Goal: Transaction & Acquisition: Purchase product/service

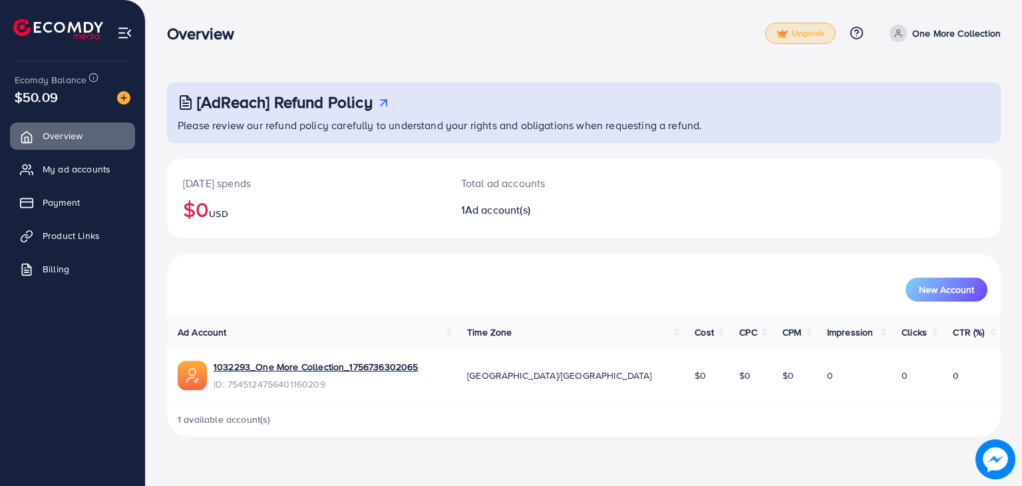
click at [795, 33] on span "Upgrade" at bounding box center [800, 34] width 48 height 10
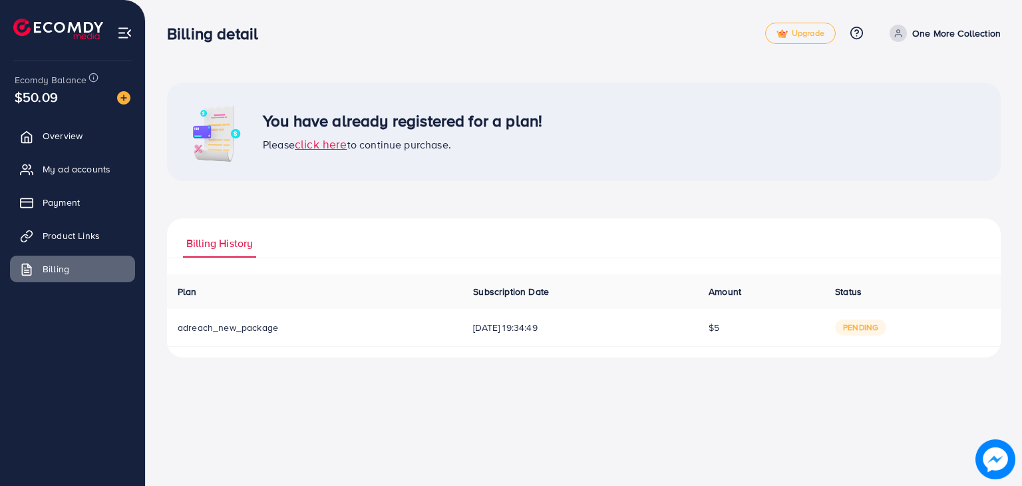
click at [511, 319] on td "08/09/2025, 19:34:49" at bounding box center [579, 328] width 235 height 38
click at [508, 334] on td "08/09/2025, 19:34:49" at bounding box center [579, 328] width 235 height 38
click at [250, 334] on td "adreach_new_package" at bounding box center [314, 328] width 295 height 38
click at [314, 142] on span "click here" at bounding box center [321, 144] width 53 height 17
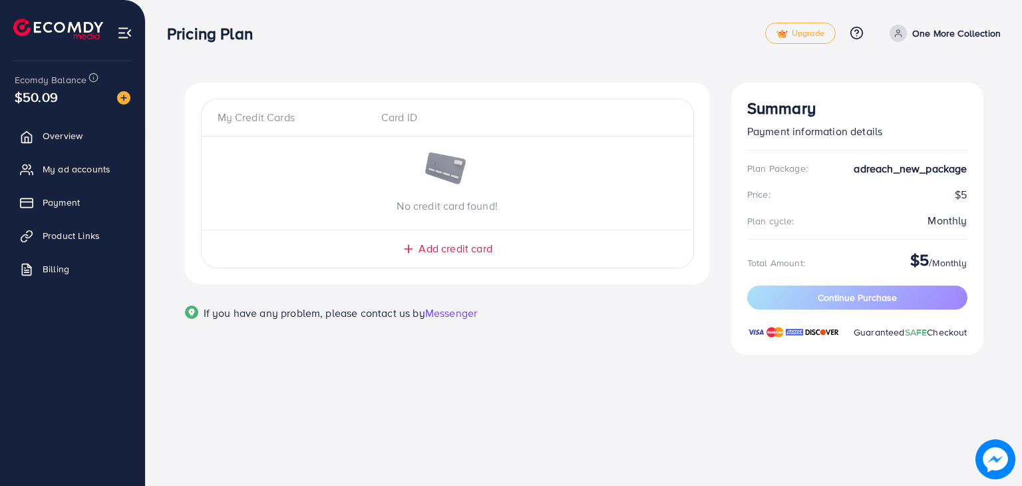
click at [424, 251] on span "Add credit card" at bounding box center [454, 248] width 73 height 15
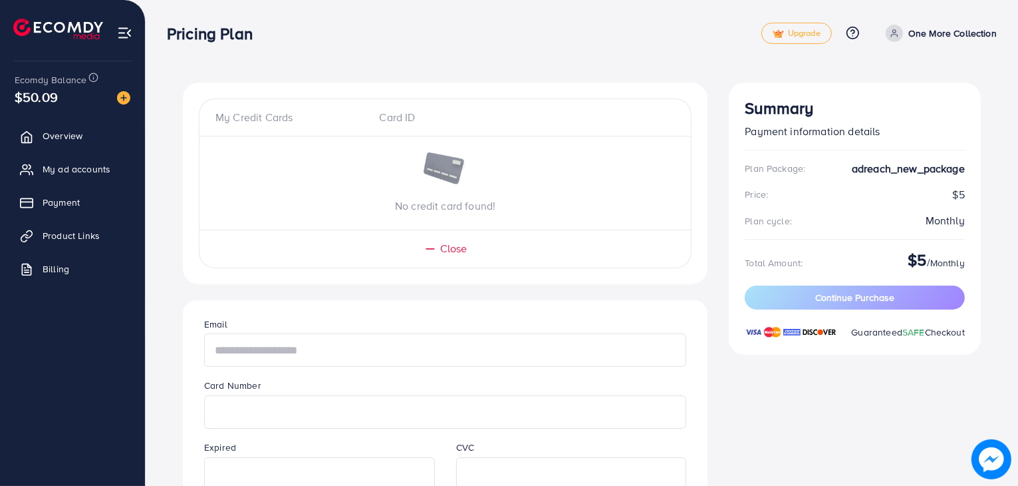
click at [296, 347] on input "text" at bounding box center [445, 349] width 482 height 33
click at [359, 340] on input "text" at bounding box center [445, 349] width 482 height 33
paste input "**********"
type input "**********"
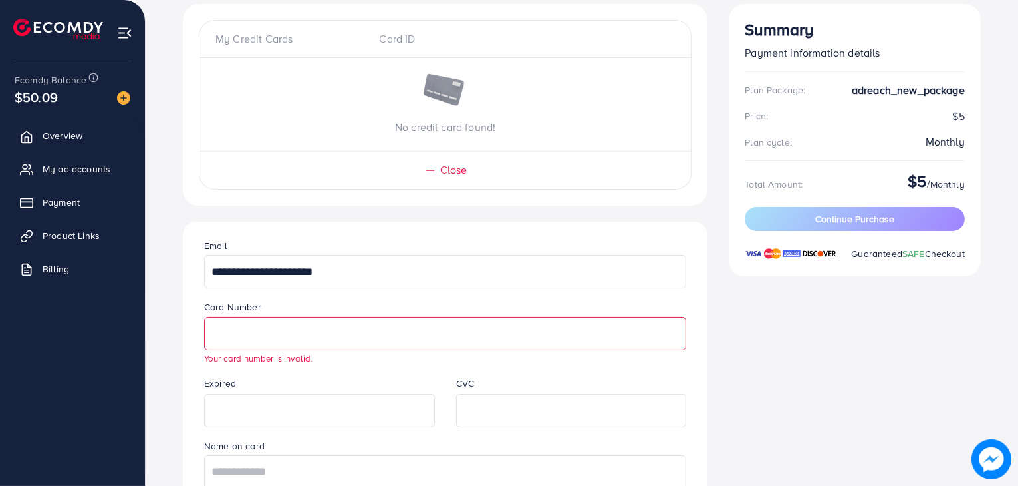
scroll to position [80, 0]
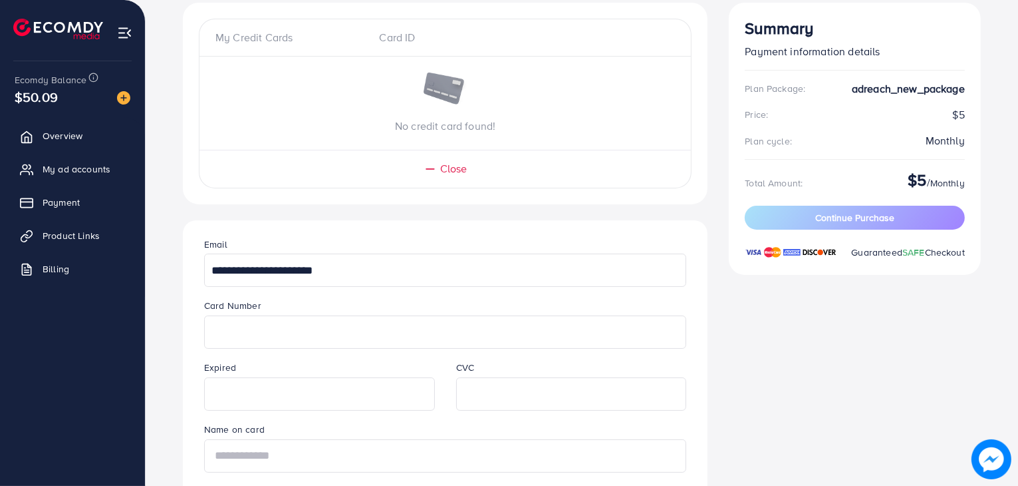
click at [253, 454] on input "text" at bounding box center [445, 455] width 482 height 33
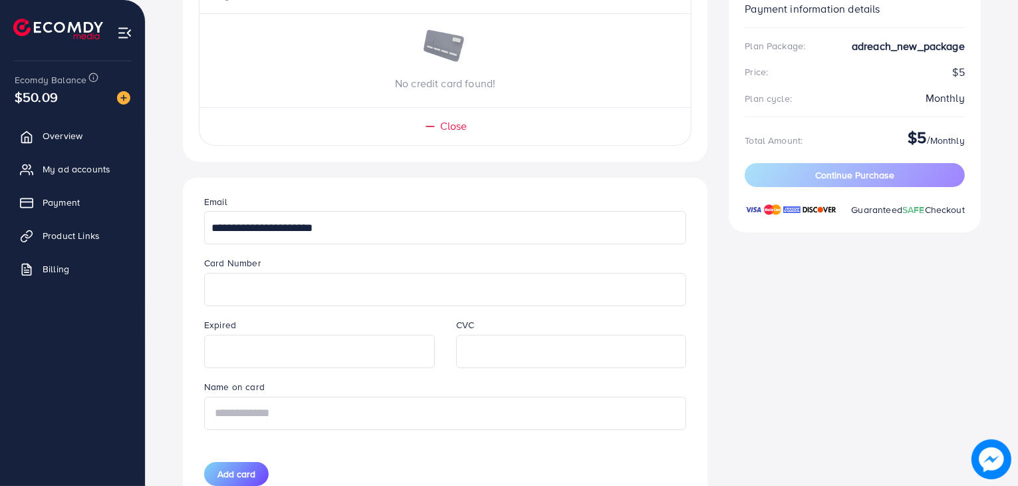
scroll to position [125, 0]
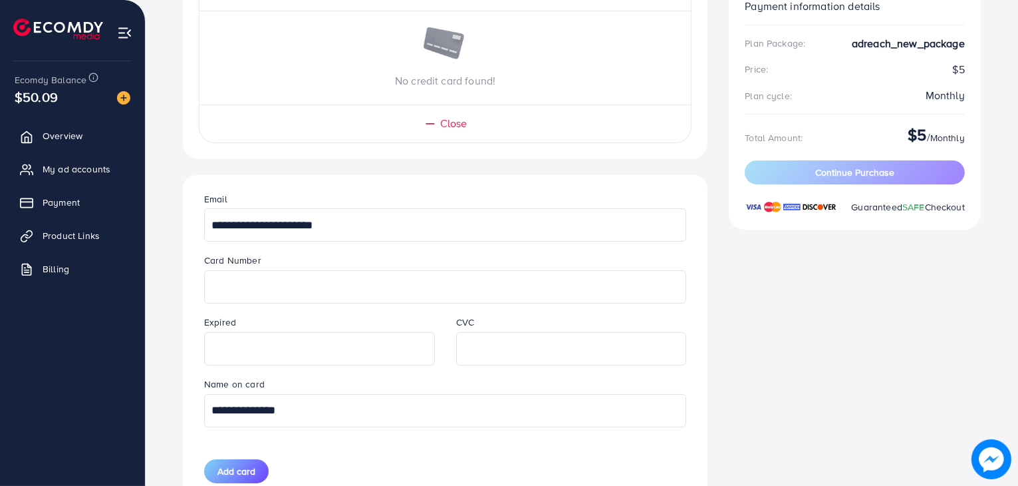
type input "**********"
click at [522, 332] on div at bounding box center [571, 348] width 231 height 33
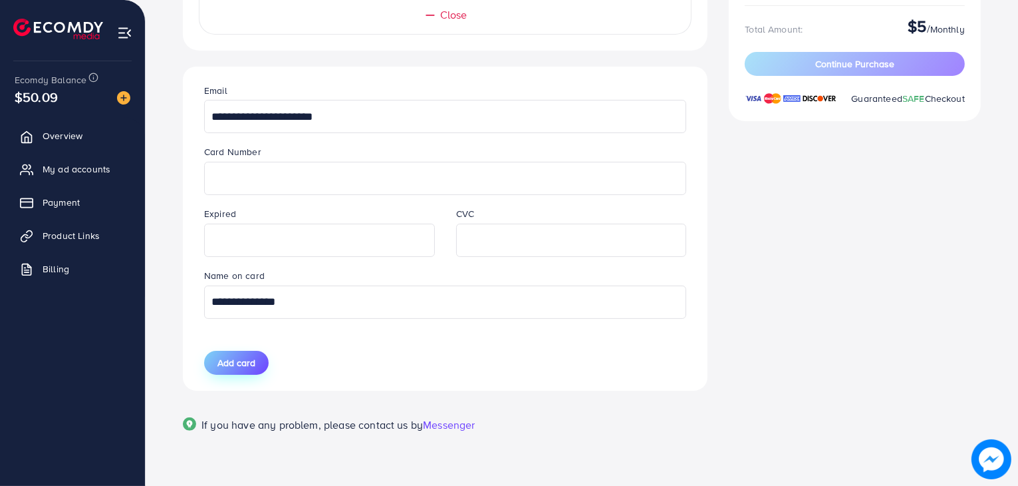
click at [222, 363] on span "Add card" at bounding box center [237, 362] width 38 height 13
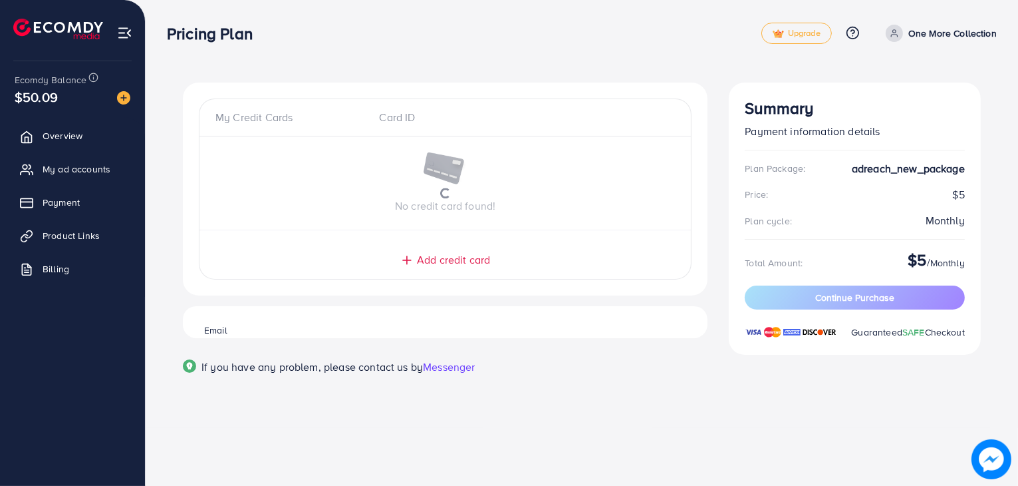
scroll to position [0, 0]
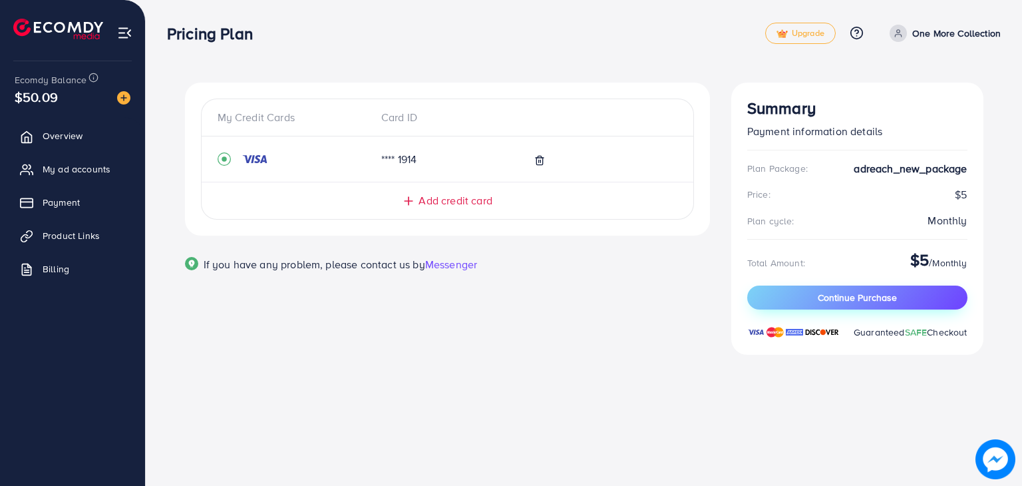
click at [889, 297] on span "Continue Purchase" at bounding box center [857, 297] width 79 height 13
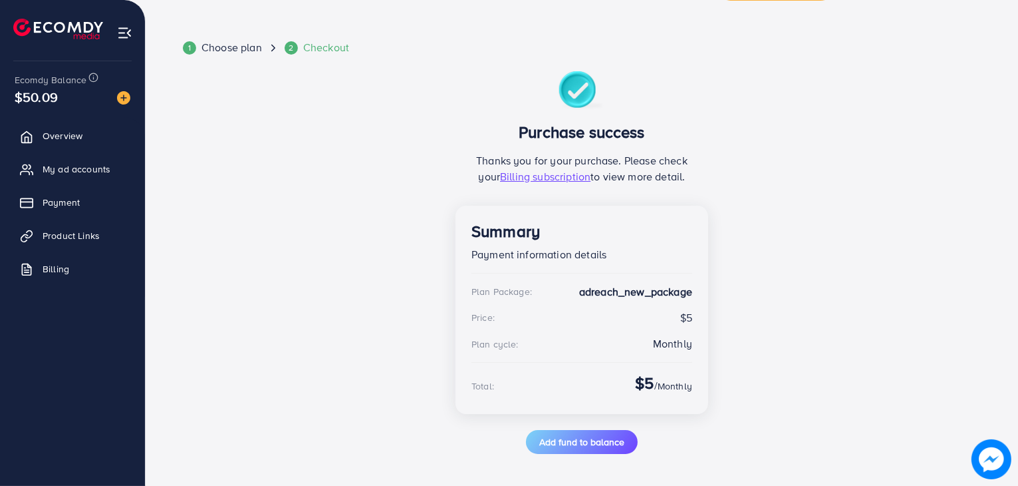
scroll to position [34, 0]
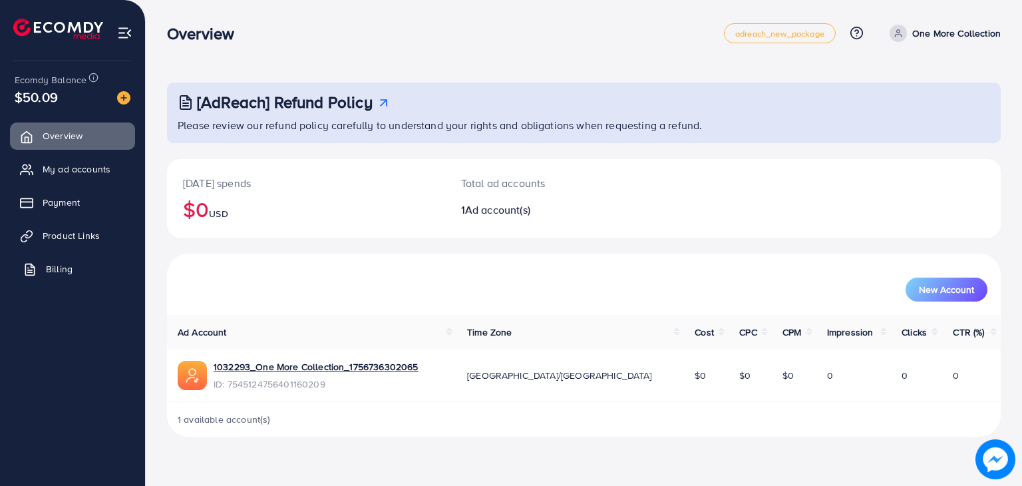
click at [33, 280] on link "Billing" at bounding box center [72, 268] width 125 height 27
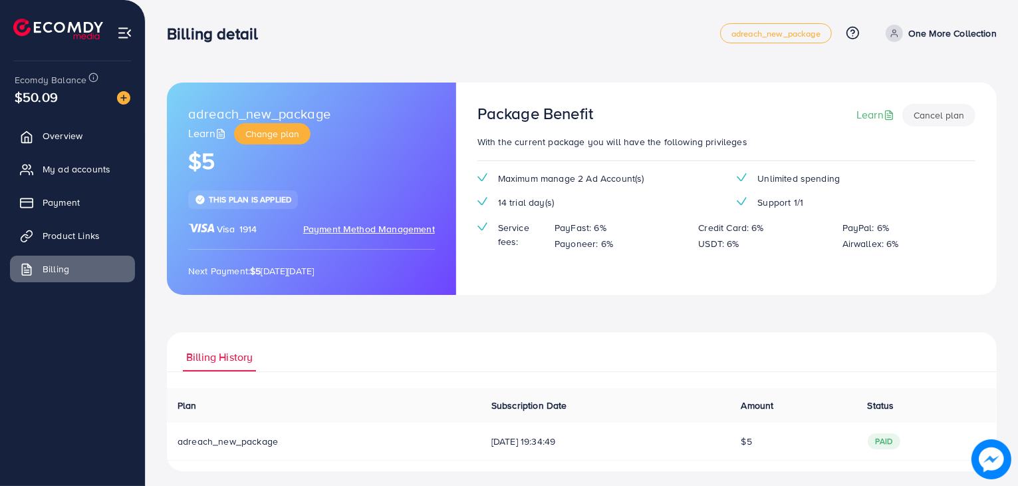
scroll to position [6, 0]
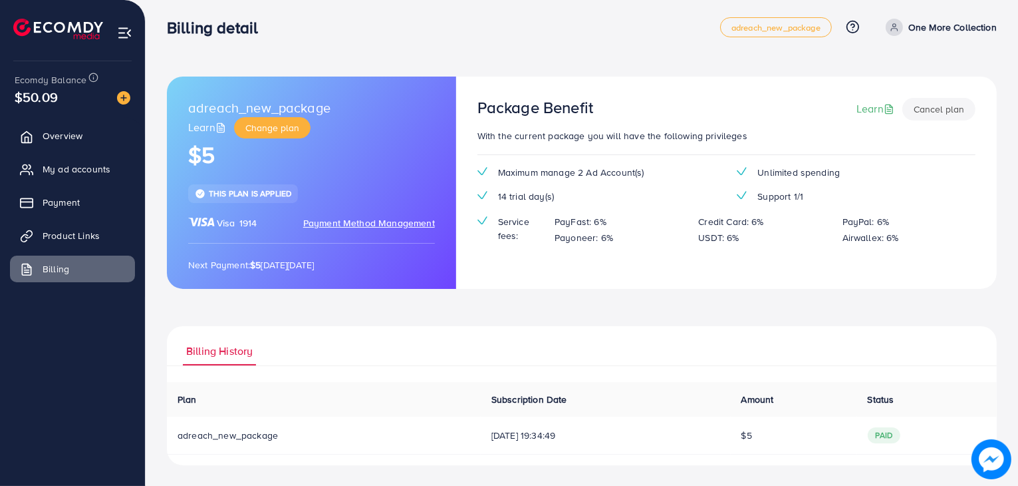
click at [408, 220] on span "Payment Method Management" at bounding box center [369, 222] width 132 height 13
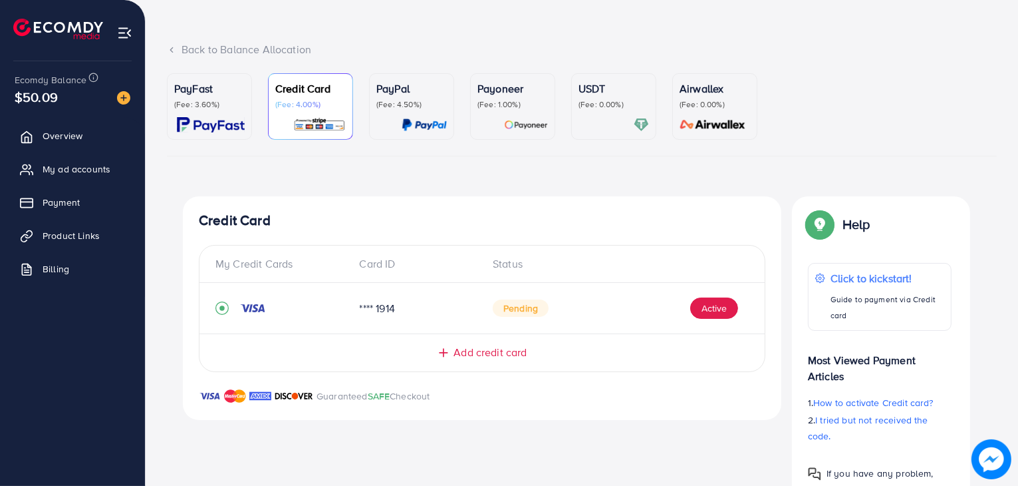
scroll to position [55, 0]
click at [620, 313] on div "Pending Active" at bounding box center [615, 309] width 245 height 21
click at [726, 307] on button "Active" at bounding box center [714, 309] width 48 height 21
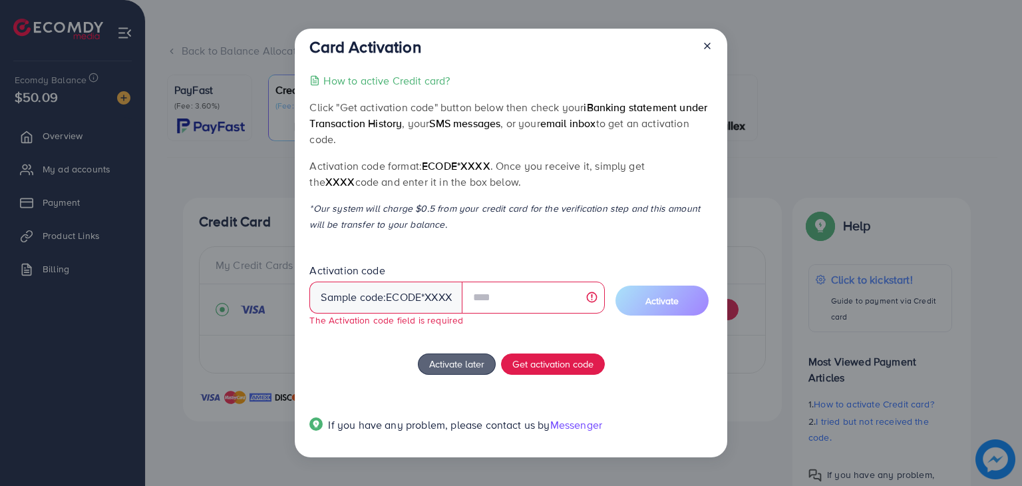
click at [726, 43] on div "Card Activation How to active Credit card? Click "Get activation code" button b…" at bounding box center [511, 243] width 432 height 428
click at [706, 41] on icon at bounding box center [707, 46] width 11 height 11
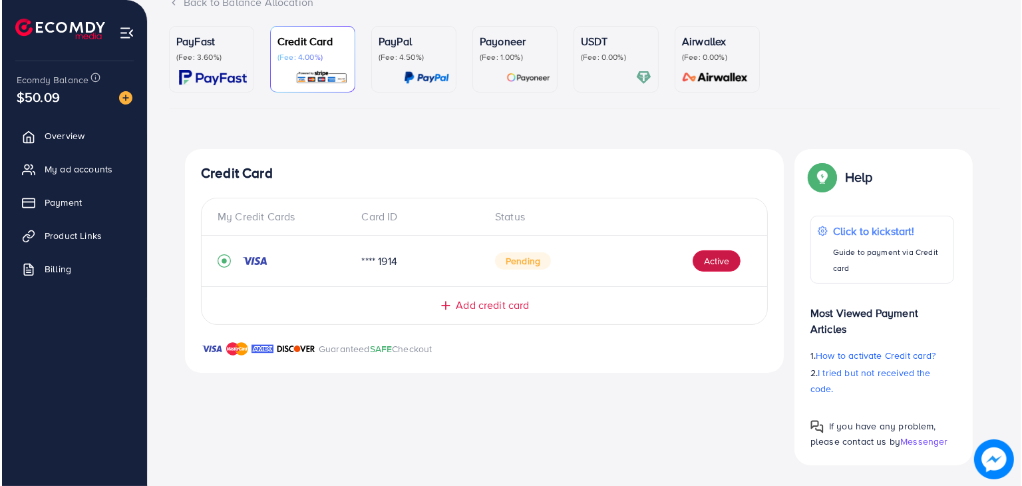
scroll to position [0, 0]
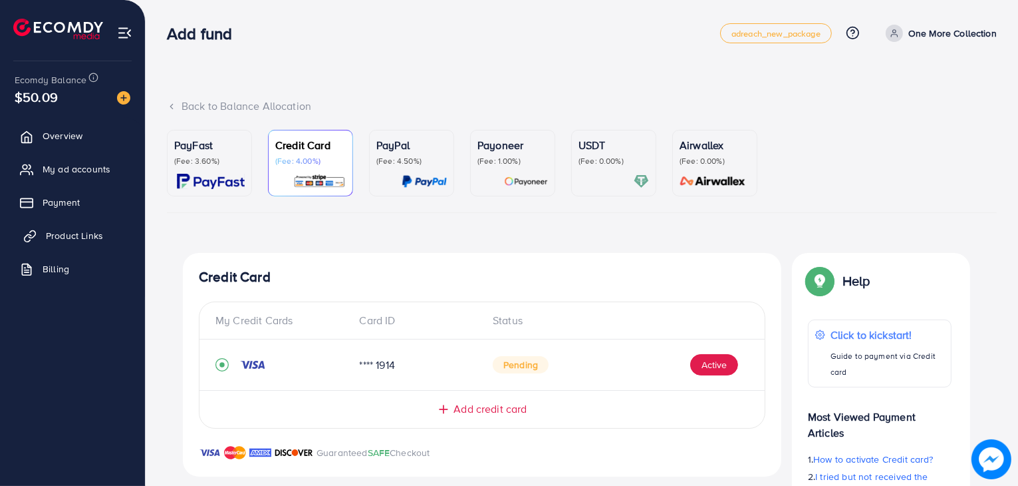
click at [110, 237] on link "Product Links" at bounding box center [72, 235] width 125 height 27
click at [93, 229] on span "Product Links" at bounding box center [74, 235] width 57 height 13
click at [76, 235] on span "Product Links" at bounding box center [74, 235] width 57 height 13
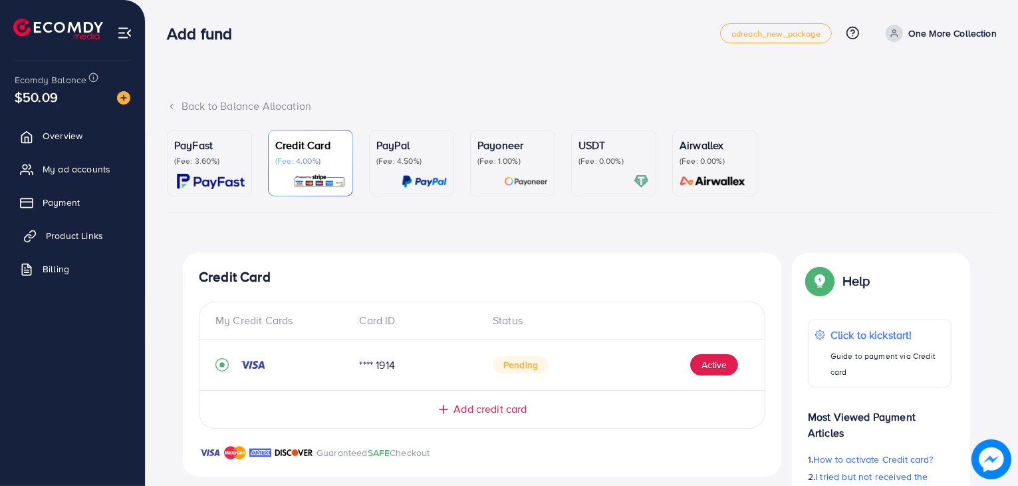
click at [76, 235] on span "Product Links" at bounding box center [74, 235] width 57 height 13
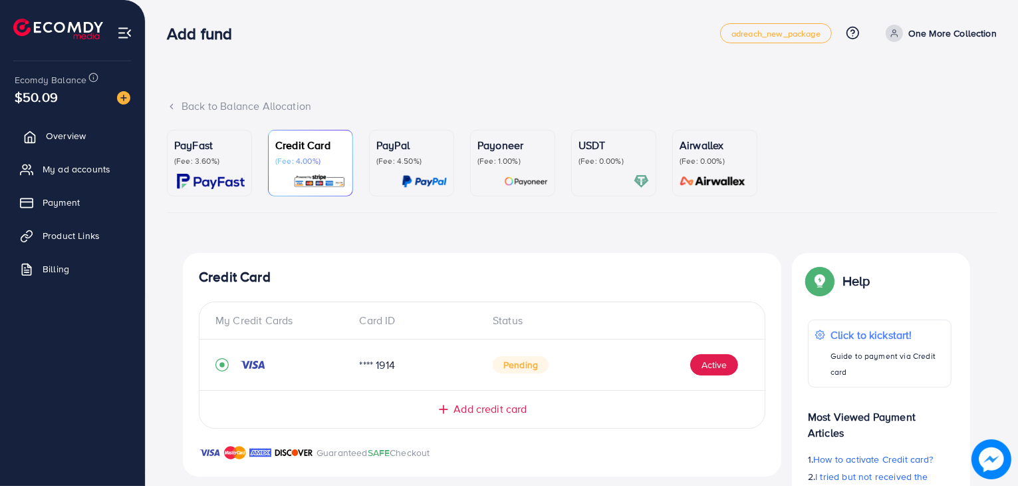
click at [66, 136] on span "Overview" at bounding box center [66, 135] width 40 height 13
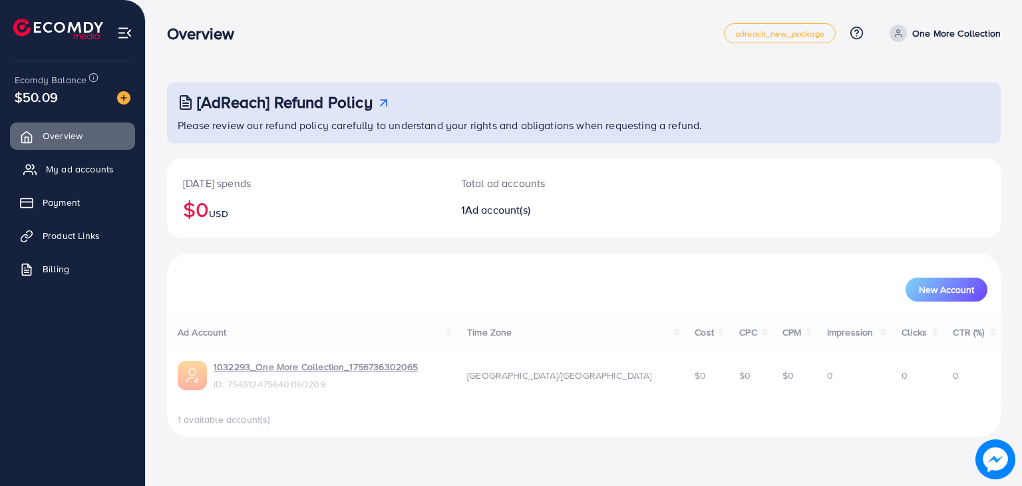
click at [61, 161] on link "My ad accounts" at bounding box center [72, 169] width 125 height 27
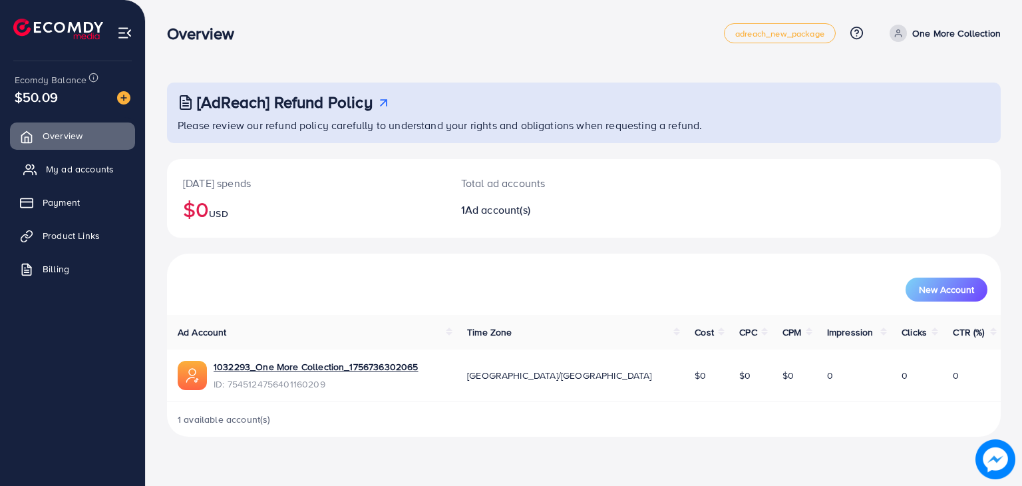
click at [61, 161] on link "My ad accounts" at bounding box center [72, 169] width 125 height 27
click at [60, 172] on span "My ad accounts" at bounding box center [80, 168] width 68 height 13
click at [59, 208] on span "Payment" at bounding box center [64, 202] width 37 height 13
click at [80, 232] on span "Product Links" at bounding box center [74, 235] width 57 height 13
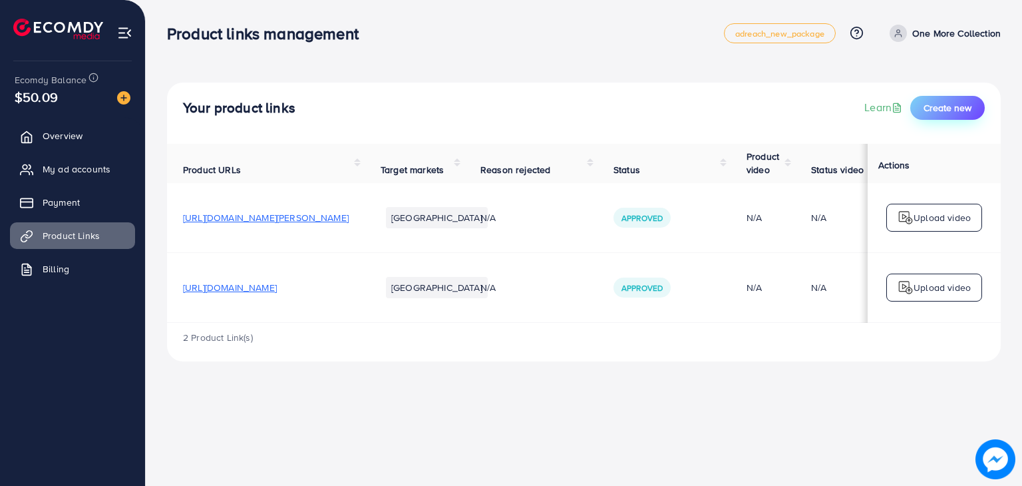
click at [941, 111] on span "Create new" at bounding box center [947, 107] width 48 height 13
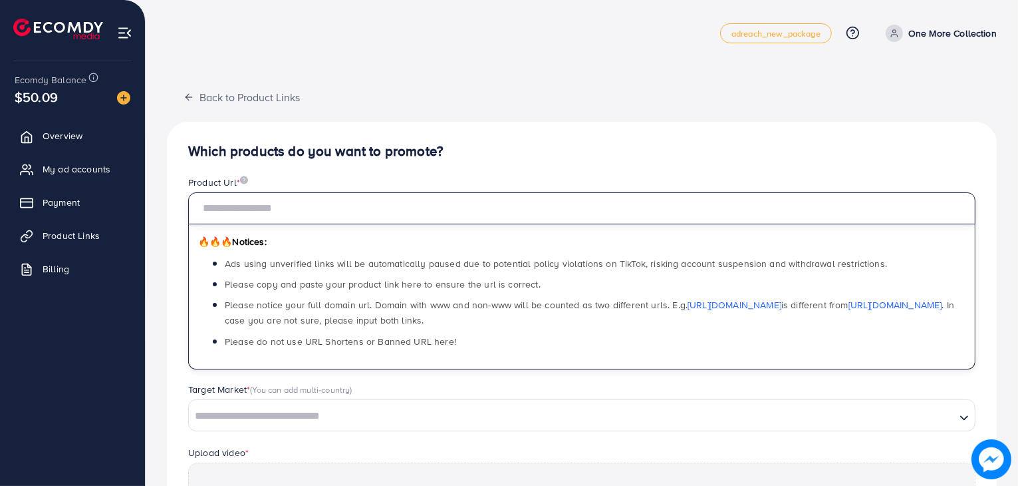
click at [457, 206] on input "text" at bounding box center [582, 208] width 788 height 32
paste input "**********"
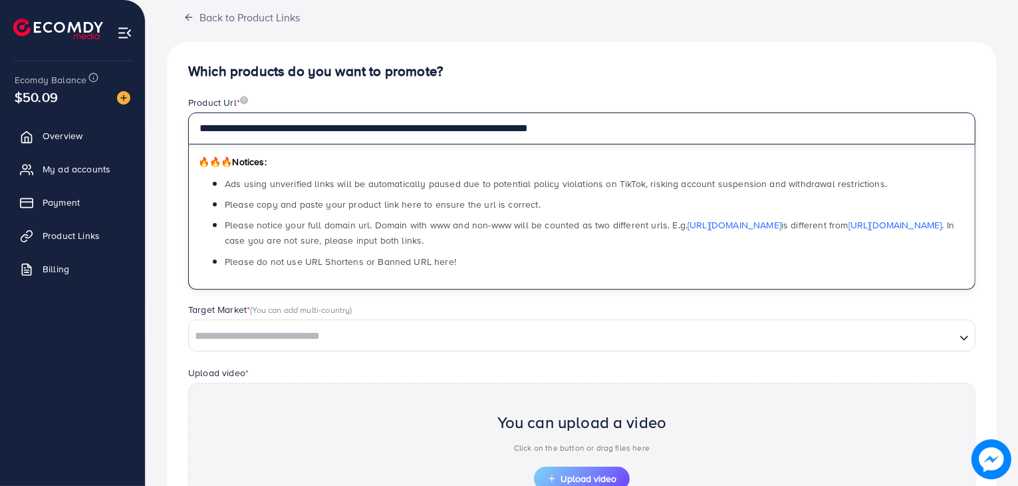
scroll to position [80, 0]
type input "**********"
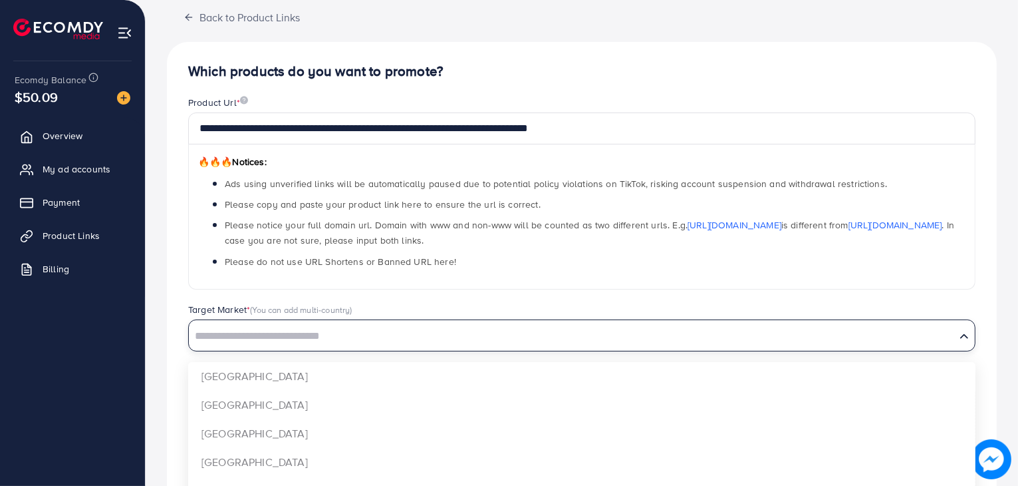
click at [355, 339] on input "Search for option" at bounding box center [572, 336] width 764 height 21
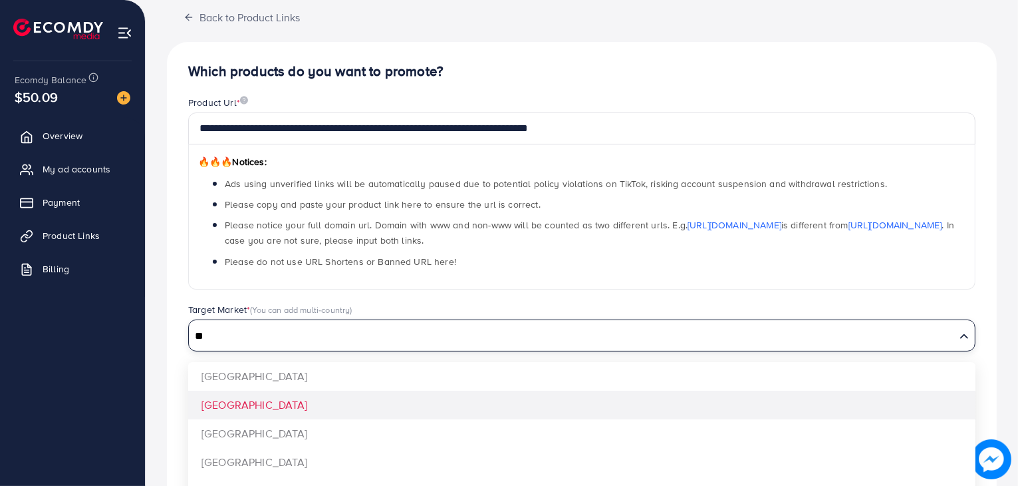
type input "**"
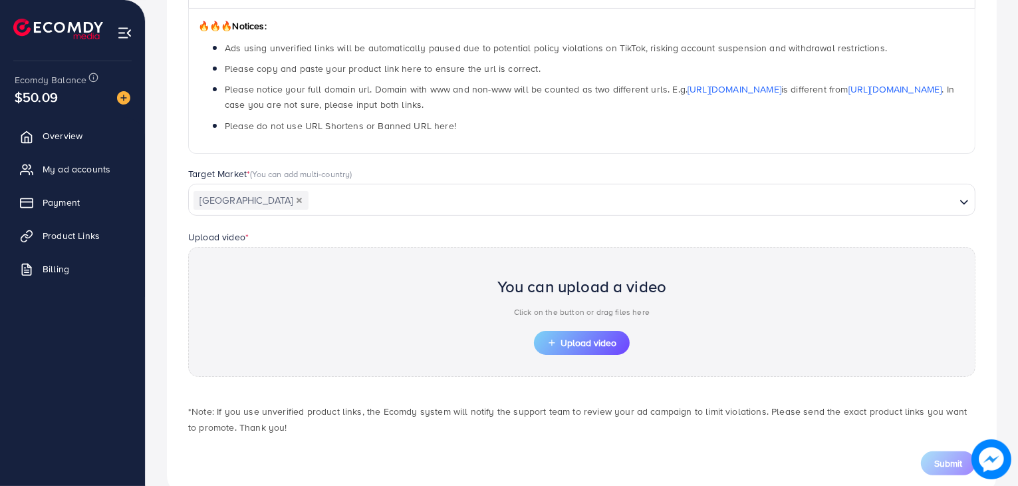
scroll to position [221, 0]
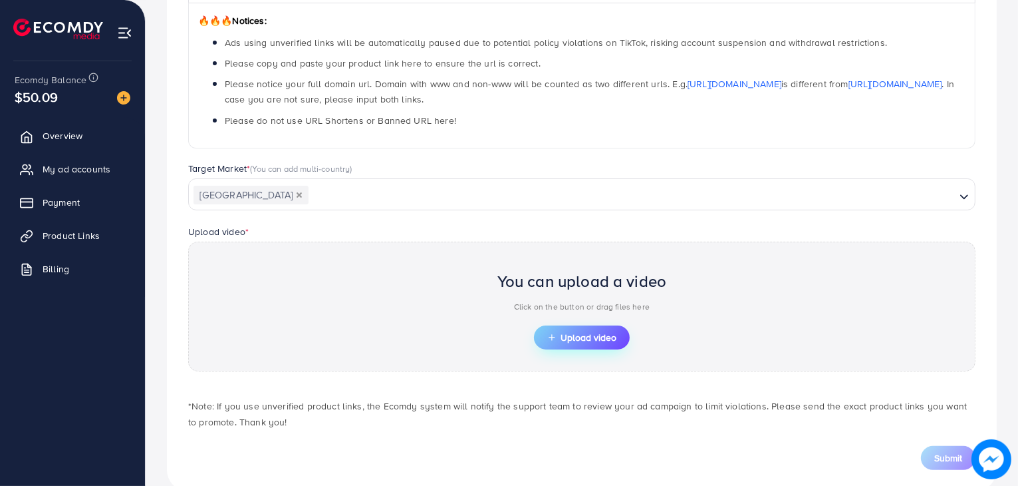
click at [588, 326] on button "Upload video" at bounding box center [582, 337] width 96 height 24
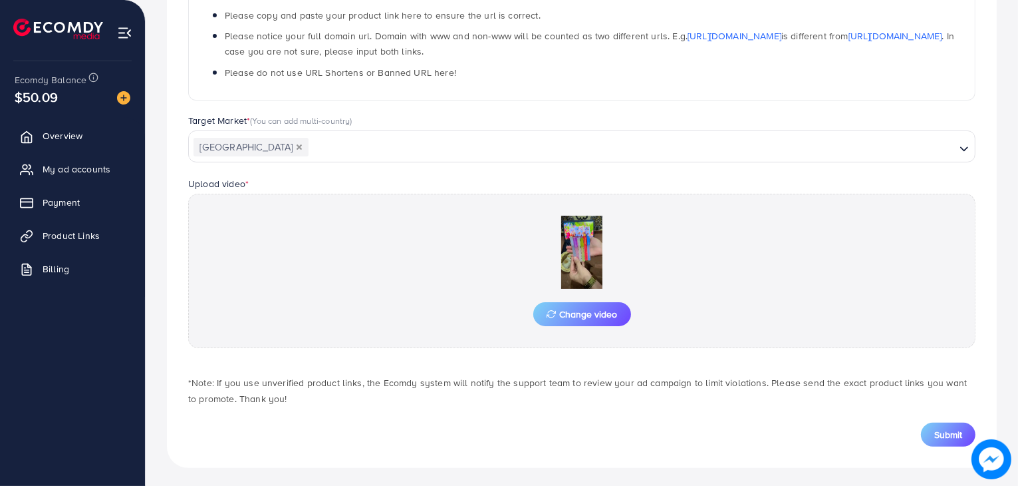
scroll to position [271, 0]
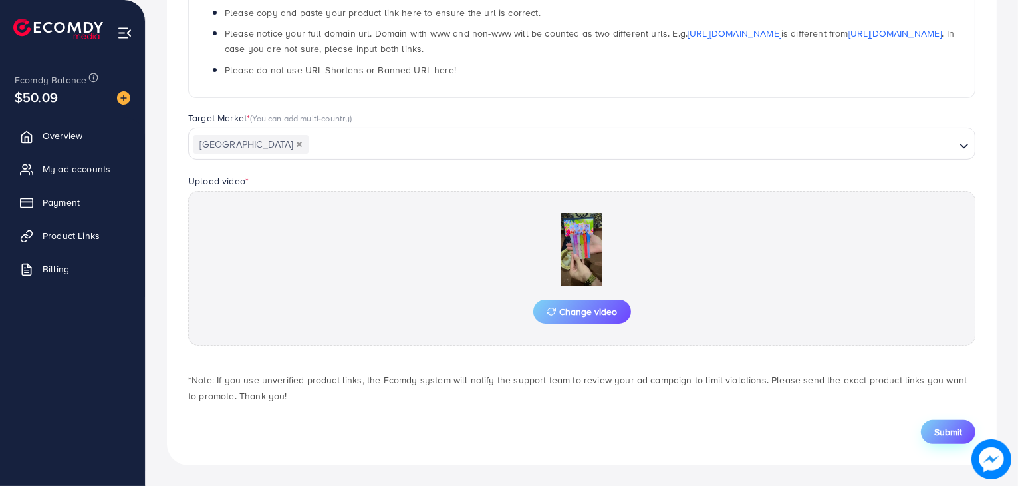
click at [937, 429] on span "Submit" at bounding box center [949, 431] width 28 height 13
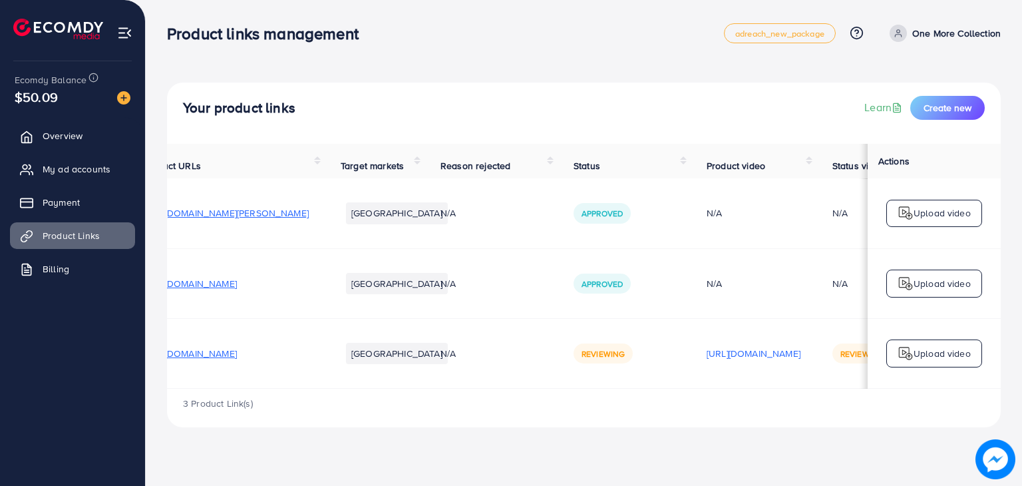
scroll to position [0, 39]
click at [238, 287] on span "[URL][DOMAIN_NAME]" at bounding box center [191, 283] width 94 height 13
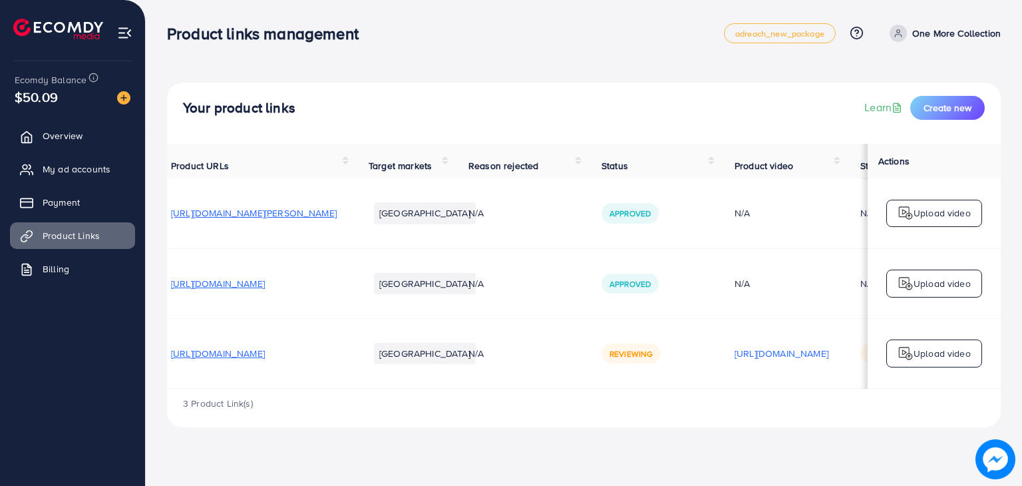
scroll to position [0, 0]
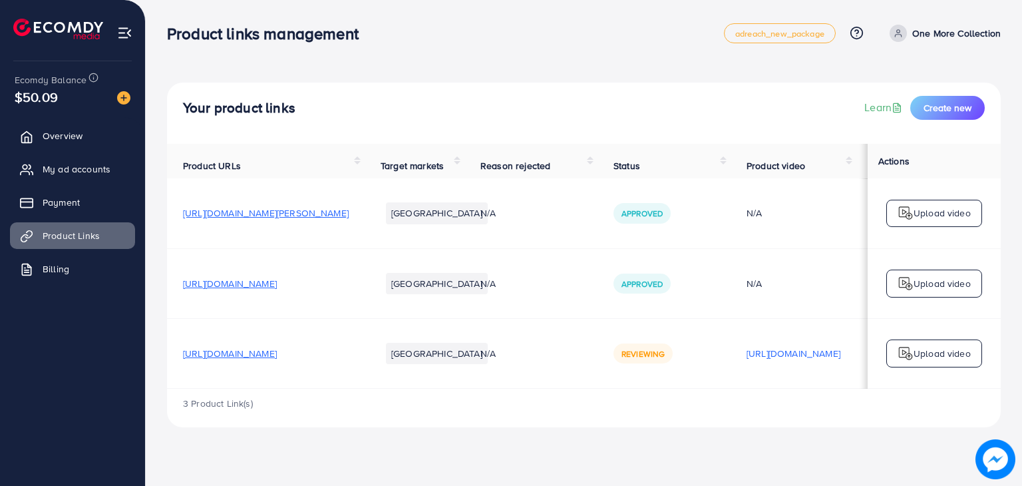
click at [277, 290] on span "[URL][DOMAIN_NAME]" at bounding box center [230, 283] width 94 height 13
click at [61, 142] on link "Overview" at bounding box center [72, 135] width 125 height 27
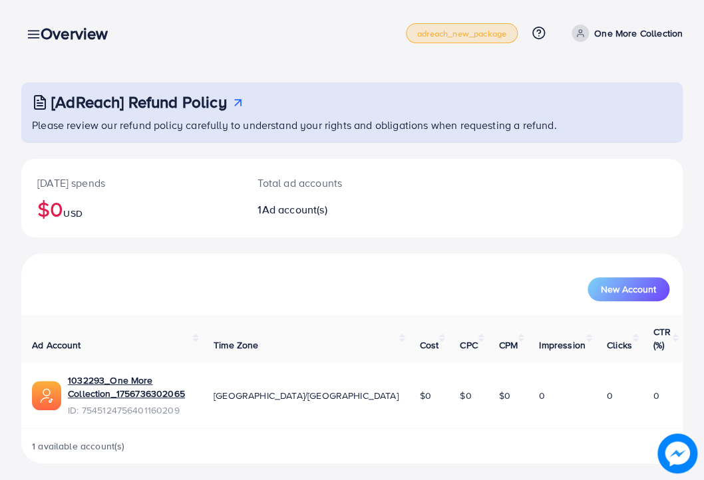
click at [492, 25] on link "adreach_new_package" at bounding box center [462, 33] width 112 height 20
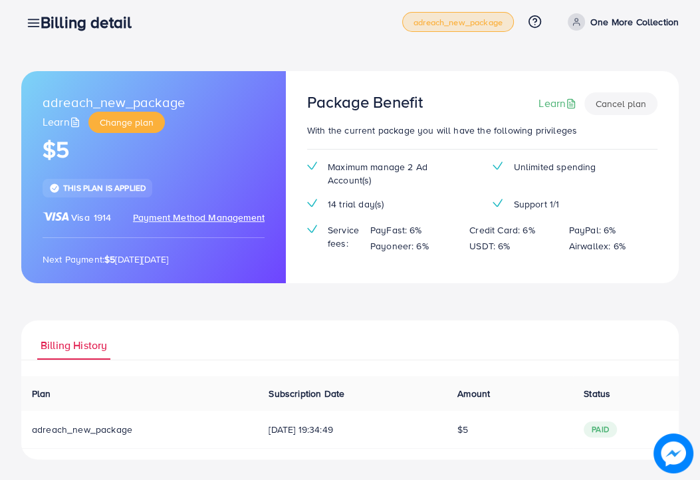
scroll to position [11, 0]
click at [198, 217] on span "Payment Method Management" at bounding box center [199, 218] width 132 height 13
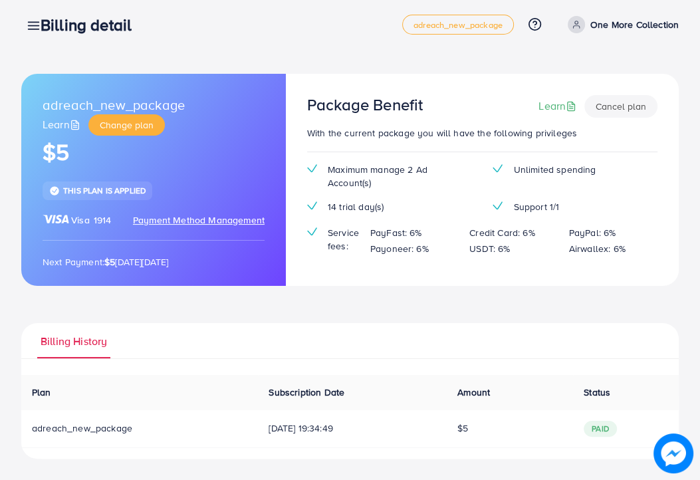
scroll to position [8, 0]
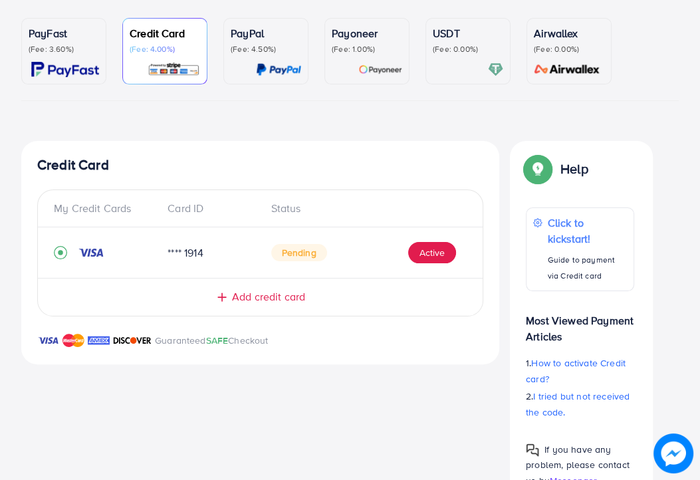
scroll to position [114, 0]
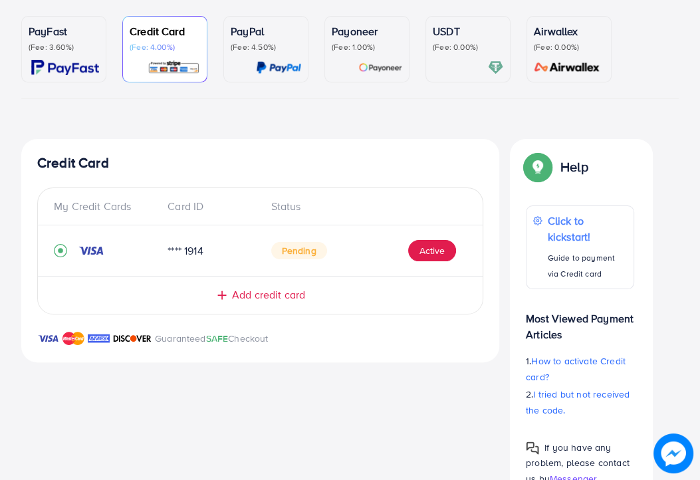
click at [231, 252] on div "**** 1914" at bounding box center [208, 250] width 103 height 15
click at [224, 301] on icon at bounding box center [222, 295] width 13 height 13
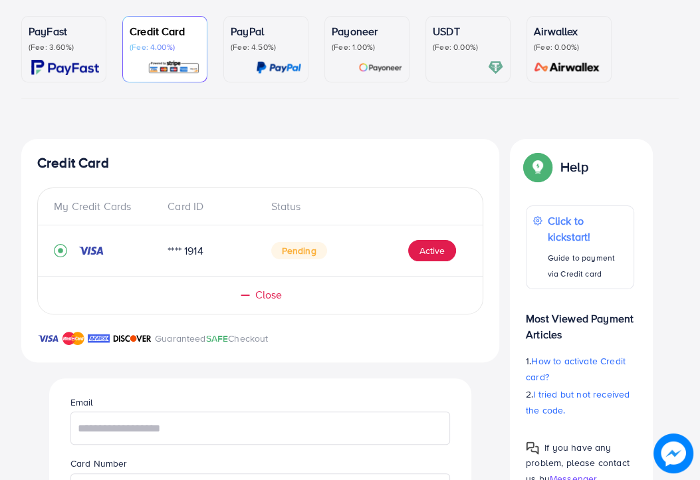
click at [263, 295] on span "Close" at bounding box center [268, 294] width 27 height 15
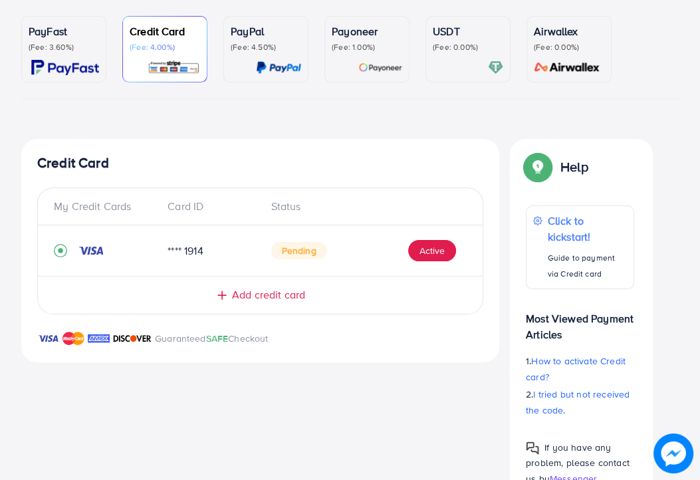
click at [56, 253] on icon "record circle" at bounding box center [60, 250] width 13 height 13
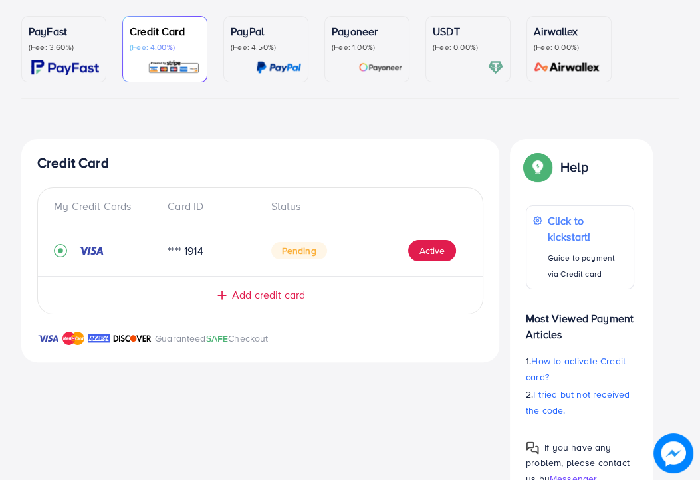
click at [204, 257] on div "**** 1914" at bounding box center [208, 250] width 103 height 15
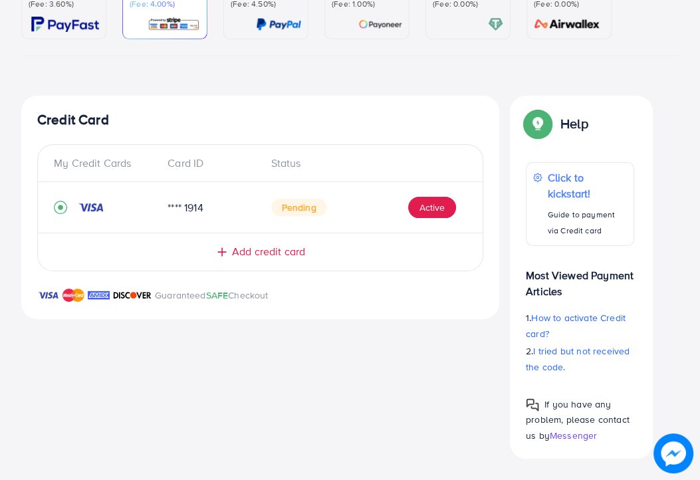
click at [183, 301] on p "Guaranteed SAFE Checkout" at bounding box center [212, 295] width 114 height 16
click at [193, 172] on div "My Credit Cards Card ID Status" at bounding box center [260, 169] width 445 height 27
click at [119, 292] on img at bounding box center [132, 295] width 39 height 16
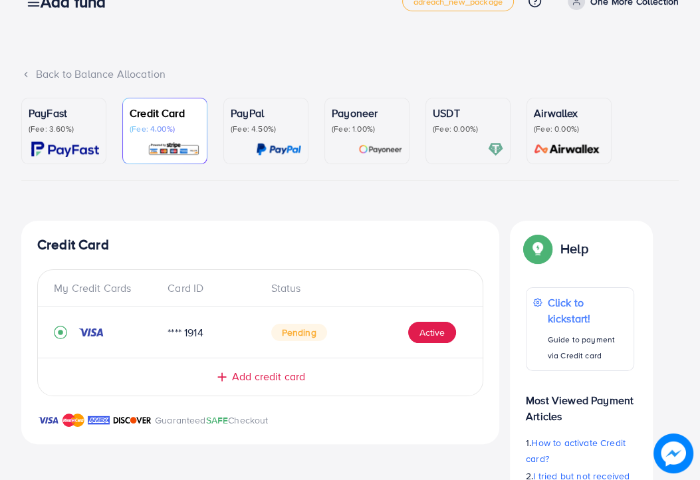
scroll to position [0, 0]
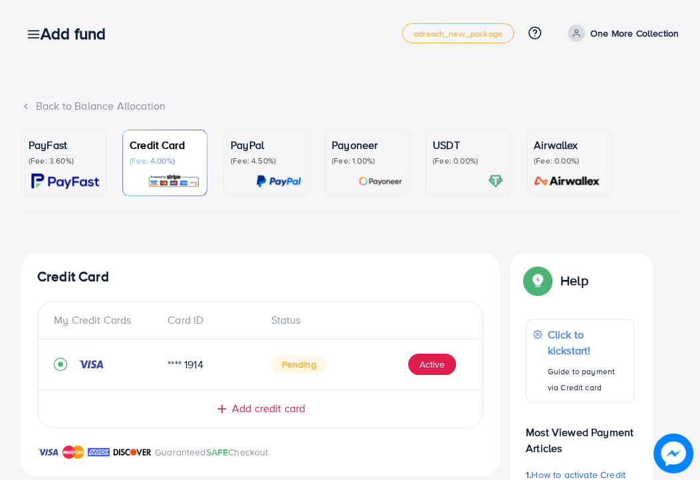
click at [84, 166] on p "(Fee: 3.60%)" at bounding box center [64, 161] width 71 height 11
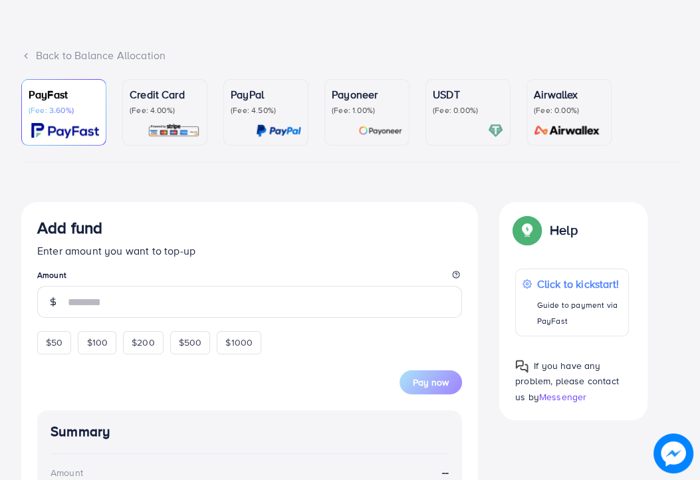
scroll to position [44, 0]
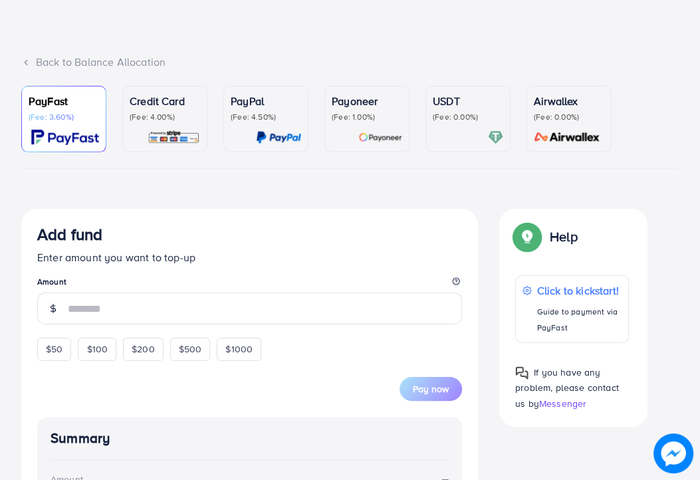
click at [164, 132] on img at bounding box center [174, 137] width 53 height 15
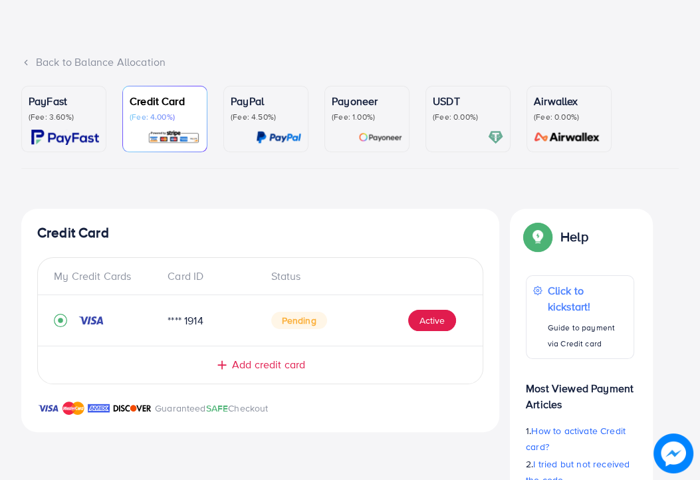
click at [283, 120] on p "(Fee: 4.50%)" at bounding box center [266, 117] width 71 height 11
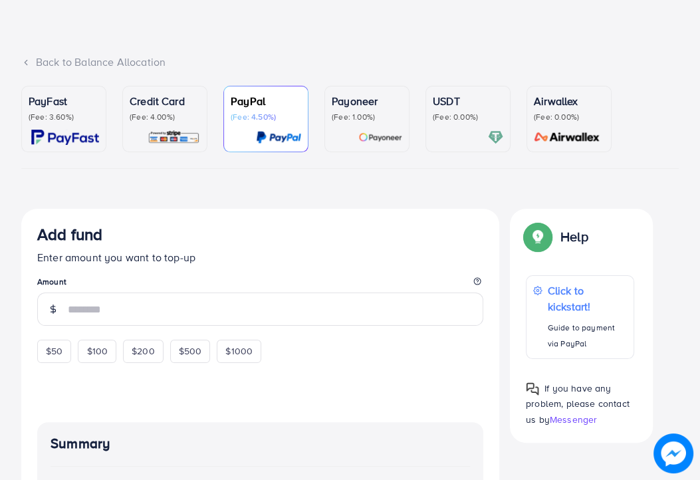
click at [186, 124] on div "Credit Card (Fee: 4.00%)" at bounding box center [165, 119] width 71 height 52
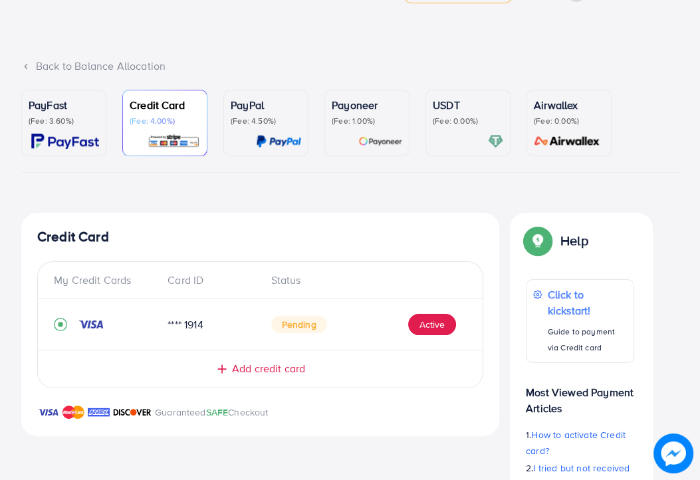
scroll to position [41, 0]
click at [357, 107] on p "Payoneer" at bounding box center [367, 104] width 71 height 16
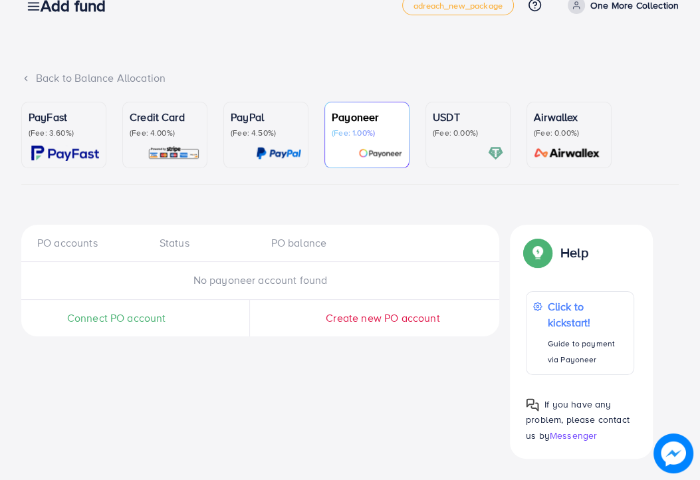
click at [452, 139] on div "USDT (Fee: 0.00%)" at bounding box center [468, 135] width 71 height 52
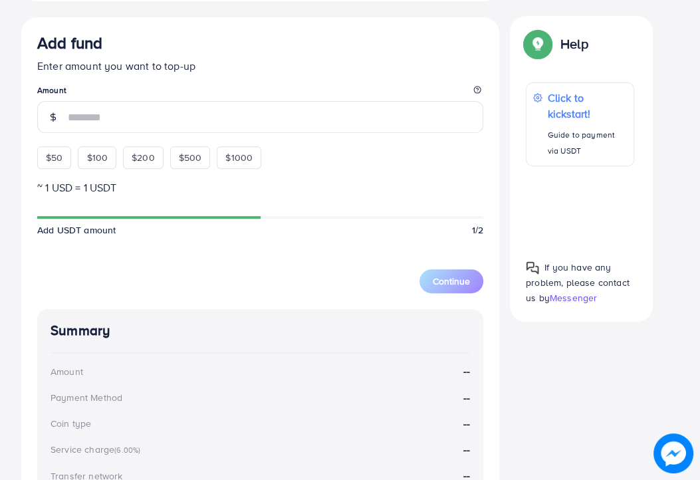
scroll to position [333, 0]
click at [70, 160] on div "$50" at bounding box center [54, 157] width 34 height 23
type input "**"
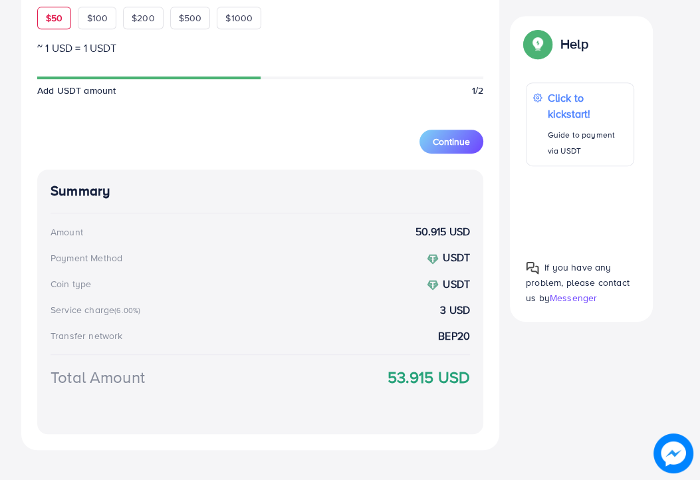
scroll to position [513, 0]
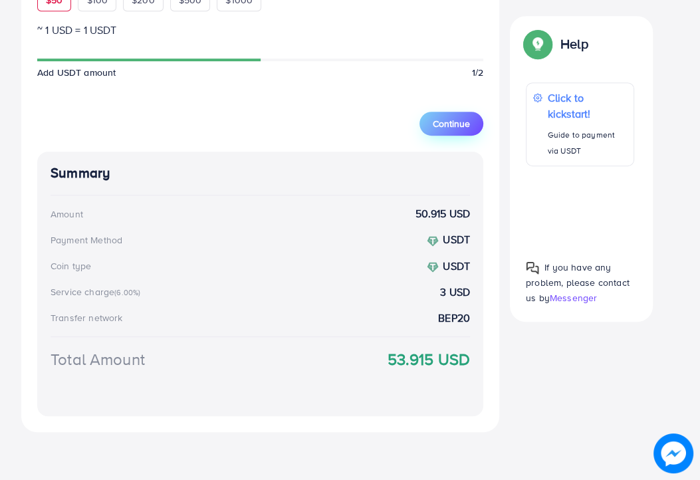
click at [444, 130] on button "Continue" at bounding box center [452, 124] width 64 height 24
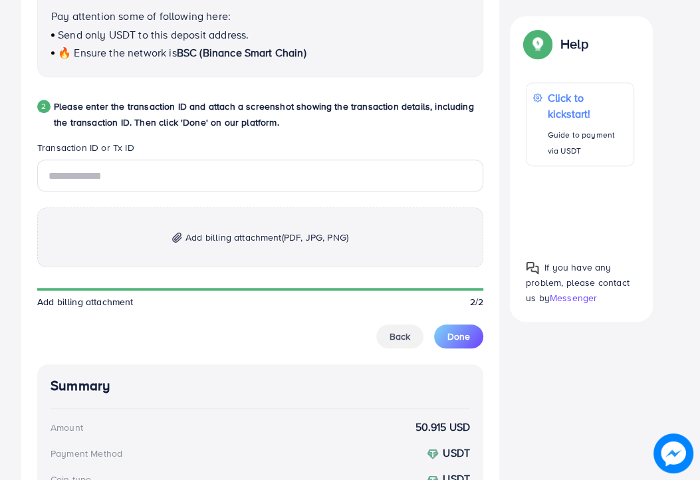
scroll to position [645, 0]
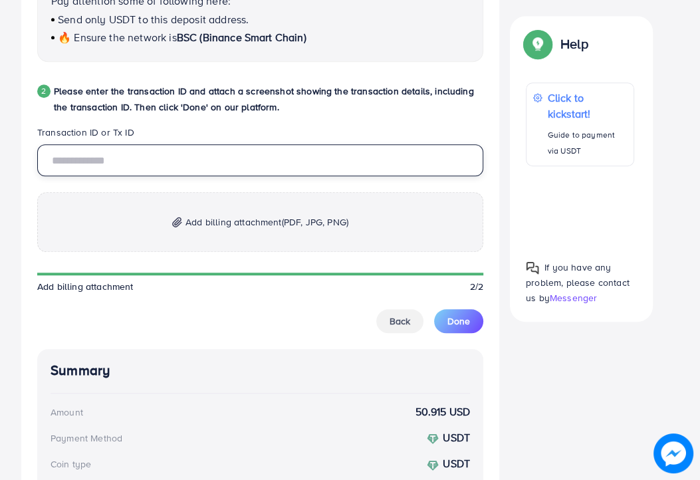
click at [112, 167] on input "text" at bounding box center [260, 160] width 446 height 32
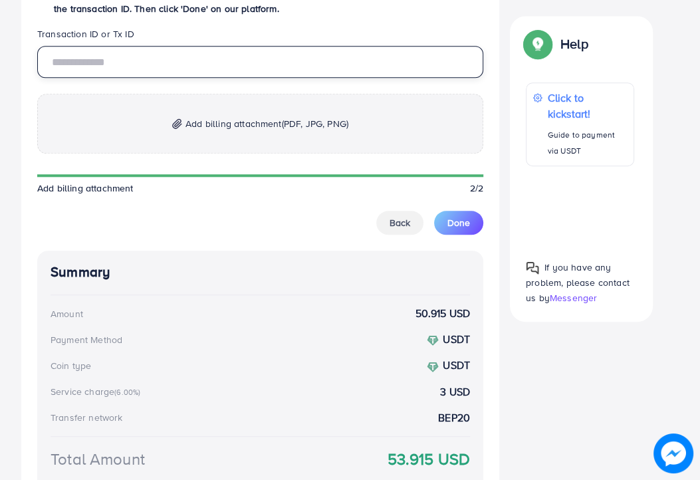
scroll to position [744, 0]
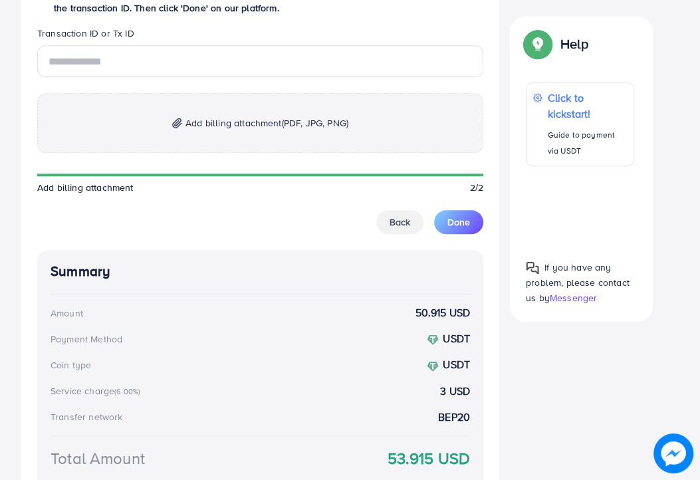
click at [403, 220] on div "Add billing attachment (PDF, JPG, PNG) Add billing attachment 2/2 Back Done" at bounding box center [260, 139] width 446 height 189
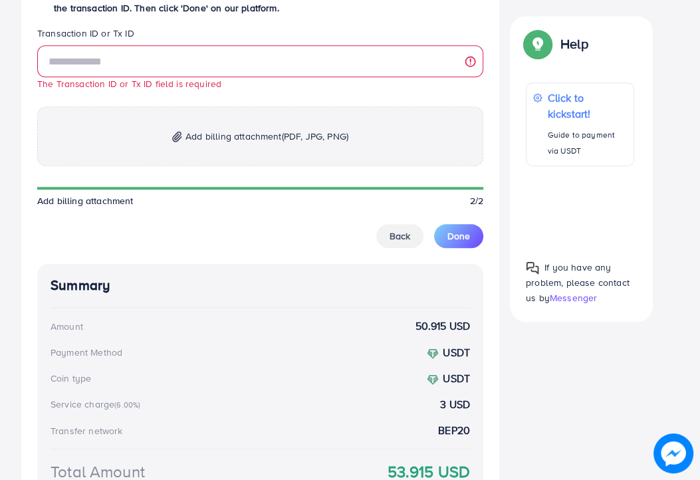
click at [403, 220] on div "The Transaction ID or Tx ID field is required Add billing attachment (PDF, JPG,…" at bounding box center [260, 146] width 446 height 203
click at [399, 240] on span "Back" at bounding box center [400, 235] width 21 height 13
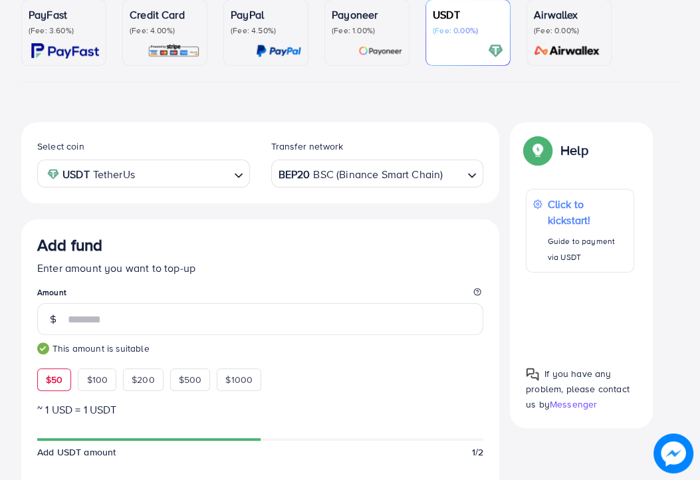
scroll to position [0, 0]
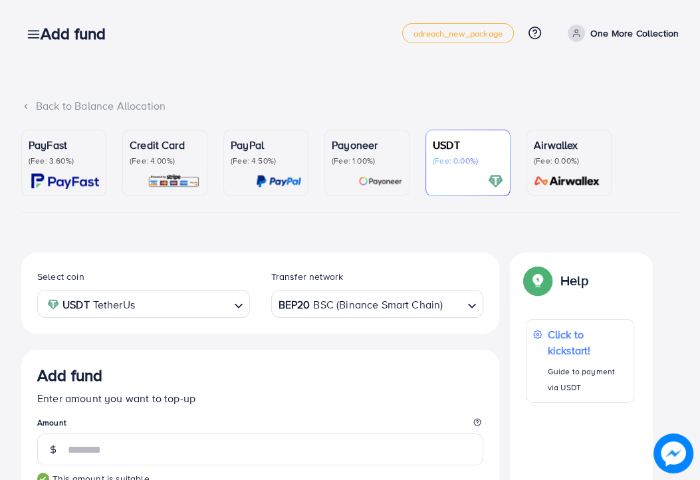
click at [488, 35] on span "adreach_new_package" at bounding box center [458, 33] width 89 height 9
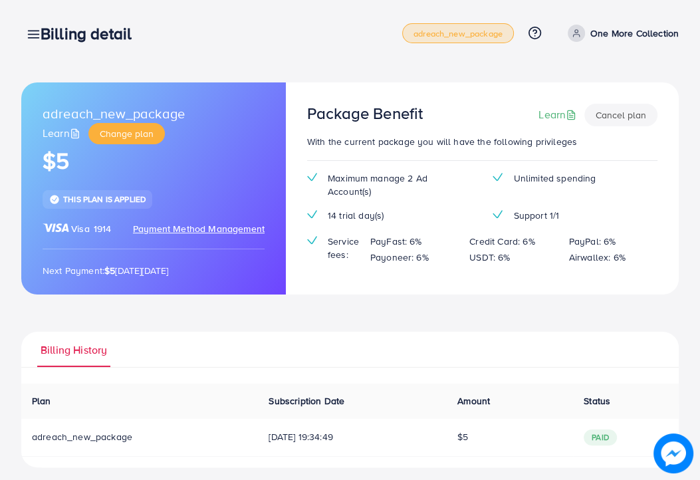
scroll to position [8, 0]
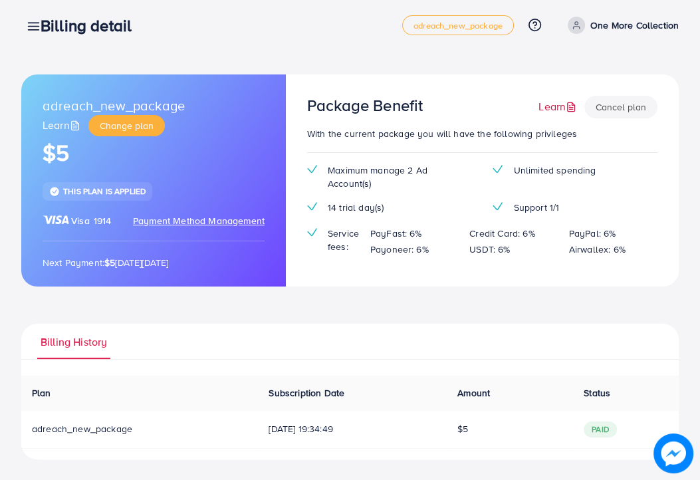
click at [559, 104] on link "Learn" at bounding box center [559, 106] width 41 height 15
click at [27, 25] on icon at bounding box center [34, 26] width 14 height 14
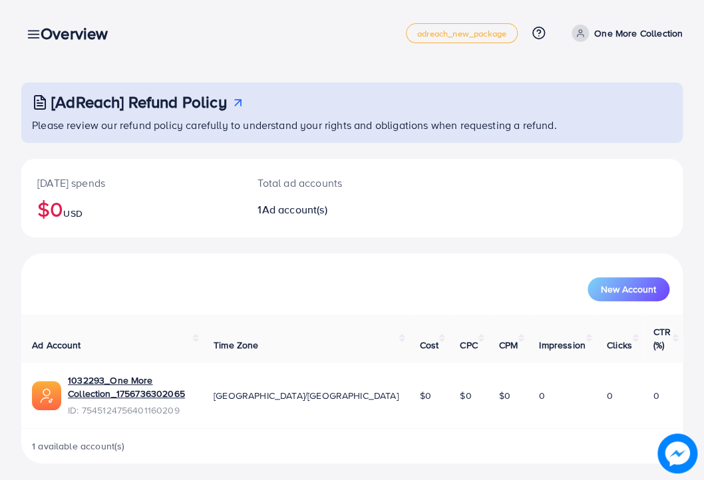
click at [35, 33] on div "Overview" at bounding box center [79, 33] width 99 height 19
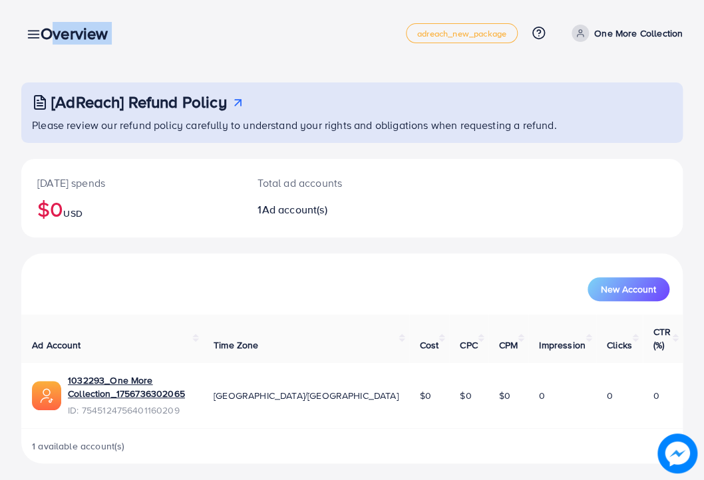
click at [35, 33] on div "Overview" at bounding box center [79, 33] width 99 height 19
click at [30, 37] on div "Overview" at bounding box center [79, 33] width 99 height 19
click at [30, 31] on div "Overview" at bounding box center [79, 33] width 99 height 19
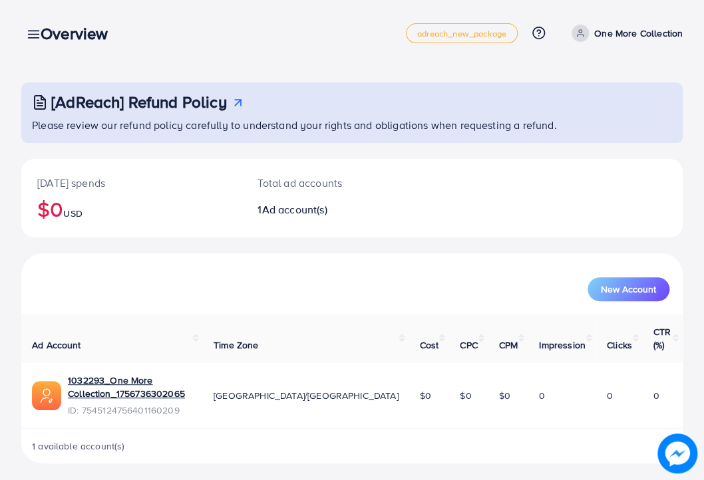
click at [30, 31] on div "Overview" at bounding box center [79, 33] width 99 height 19
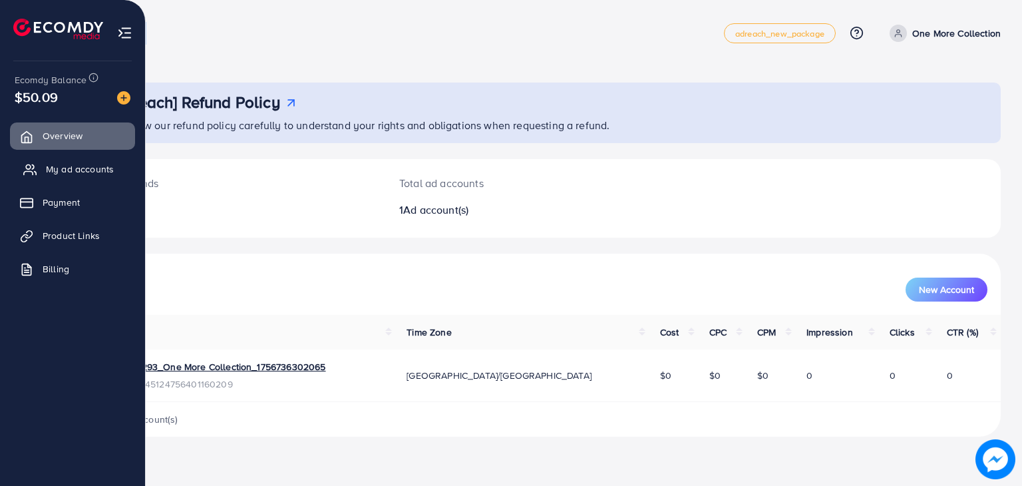
click at [59, 174] on span "My ad accounts" at bounding box center [80, 168] width 68 height 13
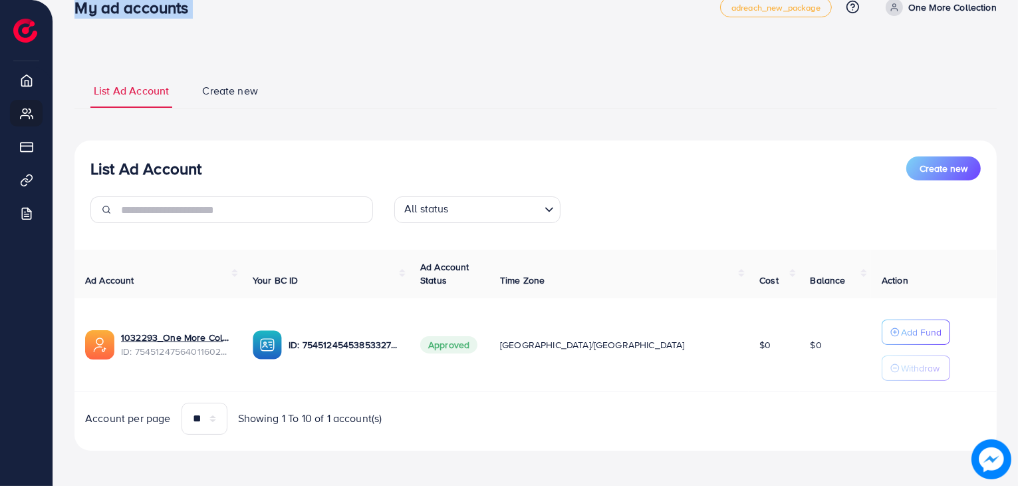
scroll to position [27, 0]
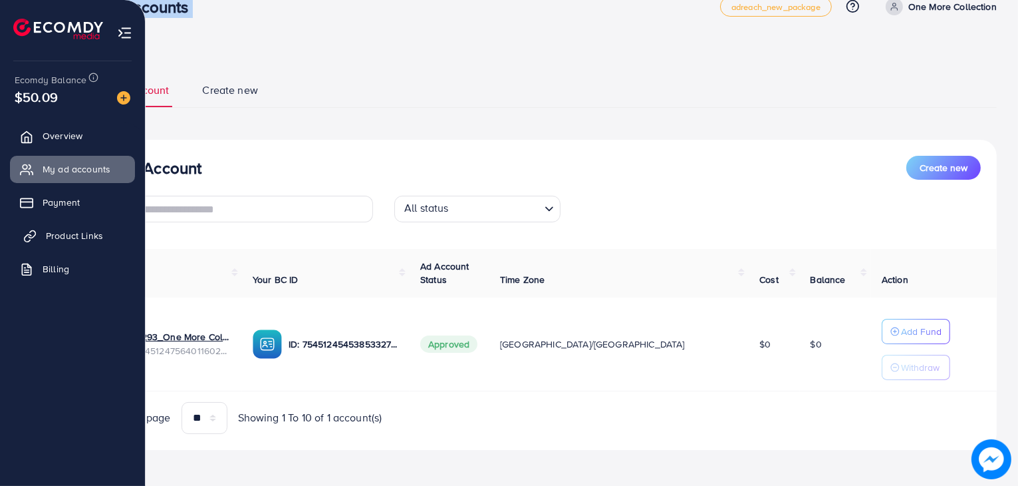
click at [60, 237] on span "Product Links" at bounding box center [74, 235] width 57 height 13
